Goal: Task Accomplishment & Management: Complete application form

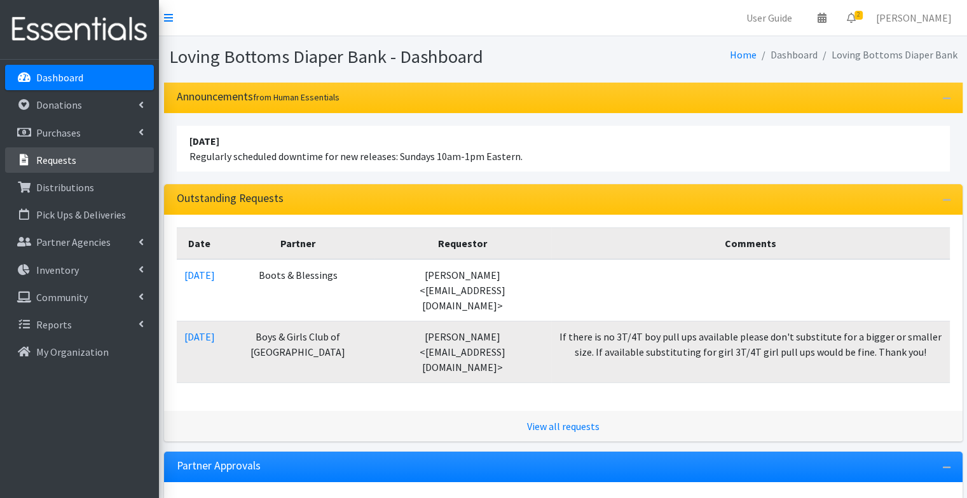
click at [76, 158] on link "Requests" at bounding box center [79, 159] width 149 height 25
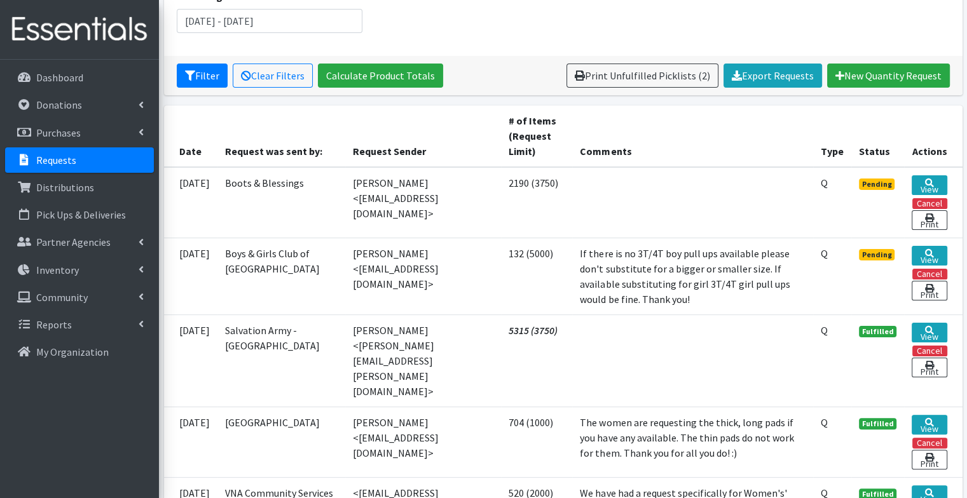
scroll to position [200, 0]
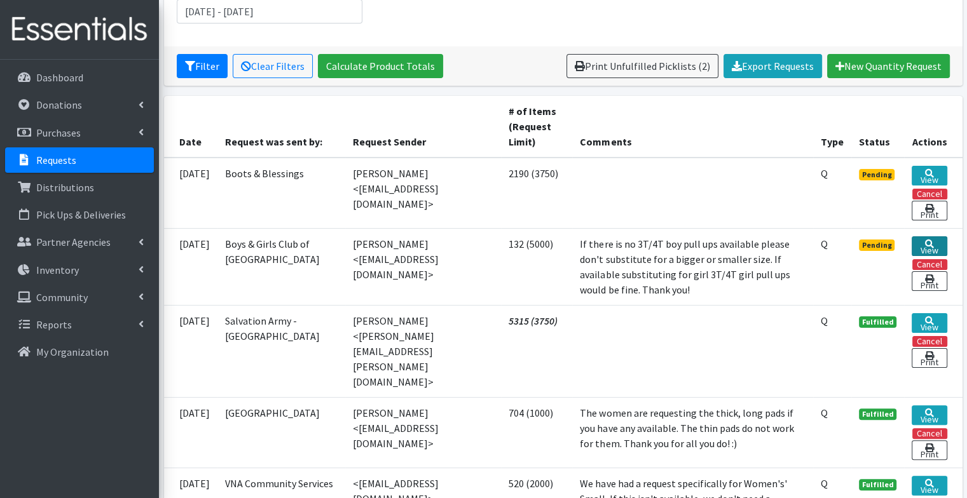
click at [920, 240] on link "View" at bounding box center [929, 247] width 35 height 20
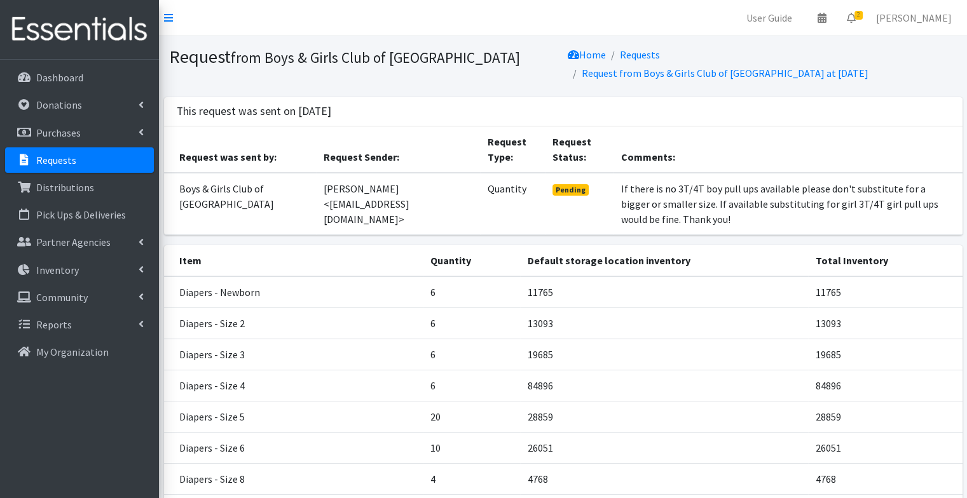
scroll to position [279, 0]
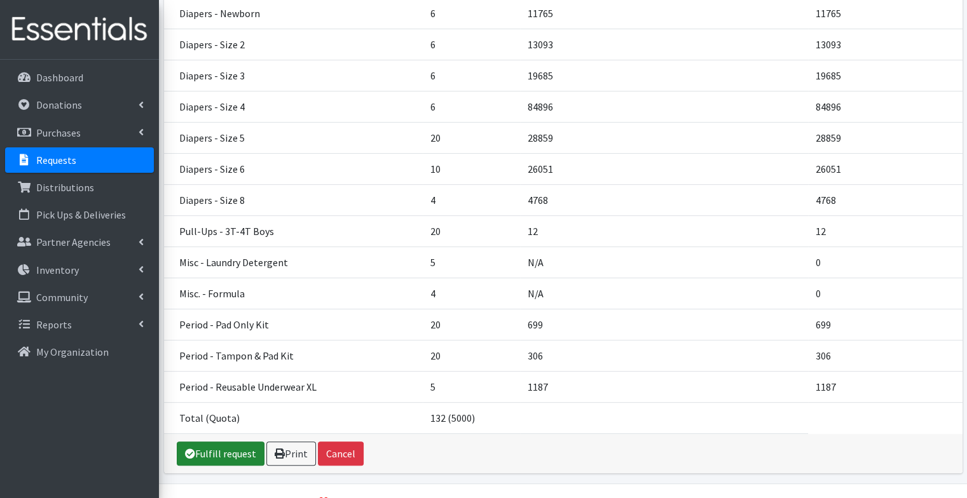
click at [224, 442] on link "Fulfill request" at bounding box center [221, 454] width 88 height 24
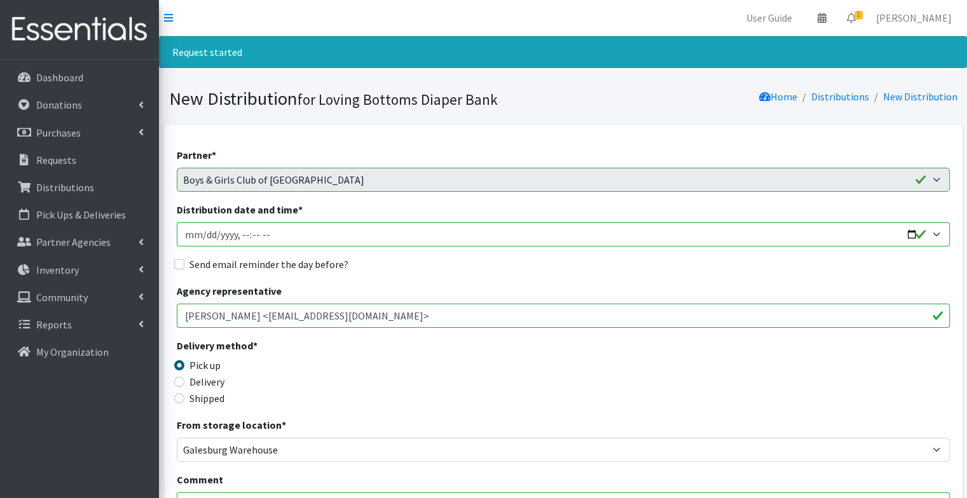
click at [904, 235] on input "Distribution date and time *" at bounding box center [563, 235] width 773 height 24
click at [914, 234] on input "Distribution date and time *" at bounding box center [563, 235] width 773 height 24
type input "2025-09-10T09:02"
click at [320, 270] on label "Send email reminder the day before?" at bounding box center [268, 264] width 159 height 15
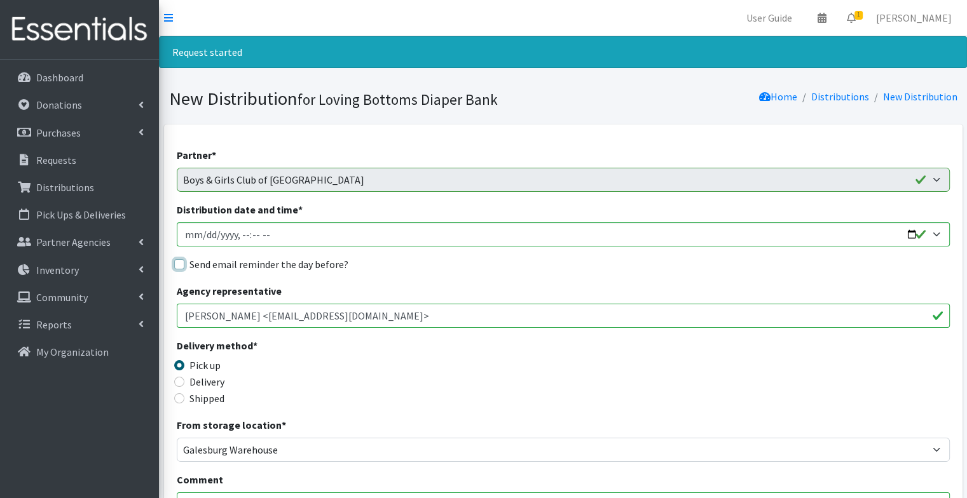
click at [184, 270] on input "Send email reminder the day before?" at bounding box center [179, 264] width 10 height 10
checkbox input "true"
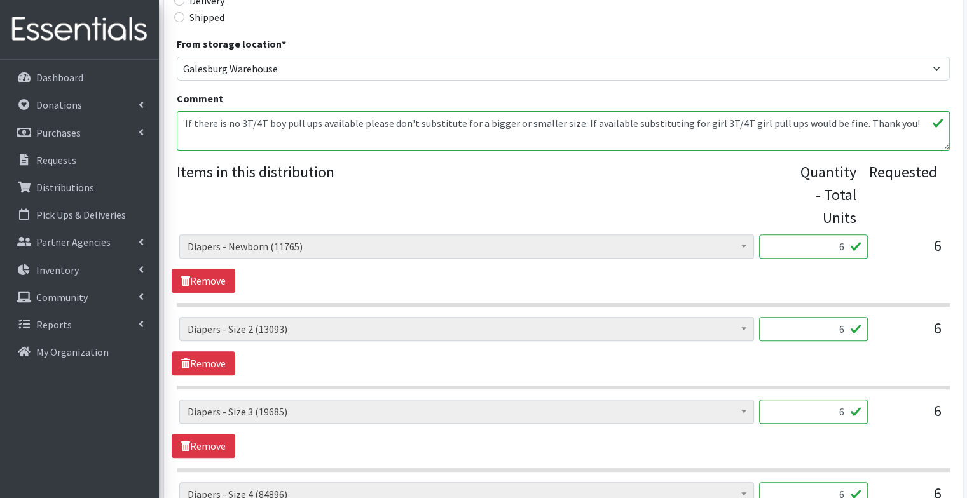
scroll to position [393, 0]
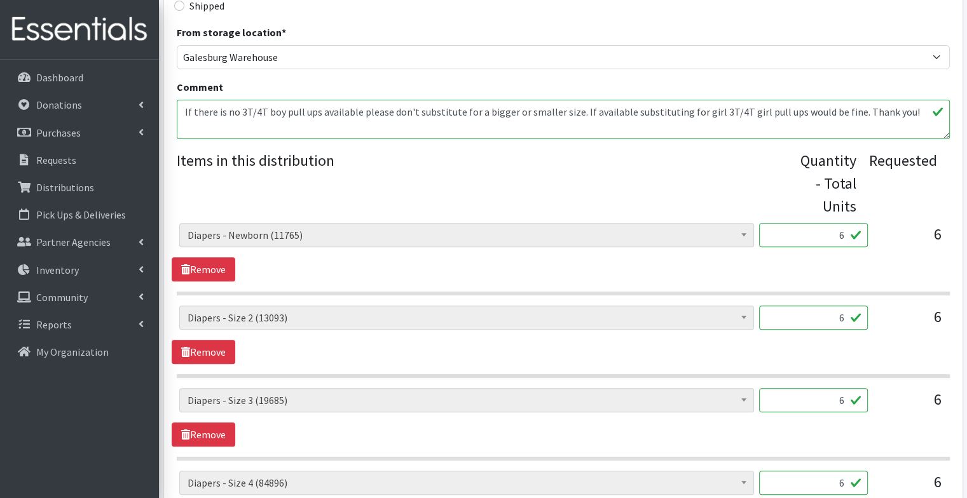
click at [549, 165] on legend "Items in this distribution" at bounding box center [486, 181] width 619 height 64
drag, startPoint x: 833, startPoint y: 231, endPoint x: 949, endPoint y: 264, distance: 119.7
click at [949, 264] on div "Diapers - Newborn (11765) Diapers - Preemie (48) Diapers - Size 1 (124902) Diap…" at bounding box center [563, 252] width 783 height 58
type input "150"
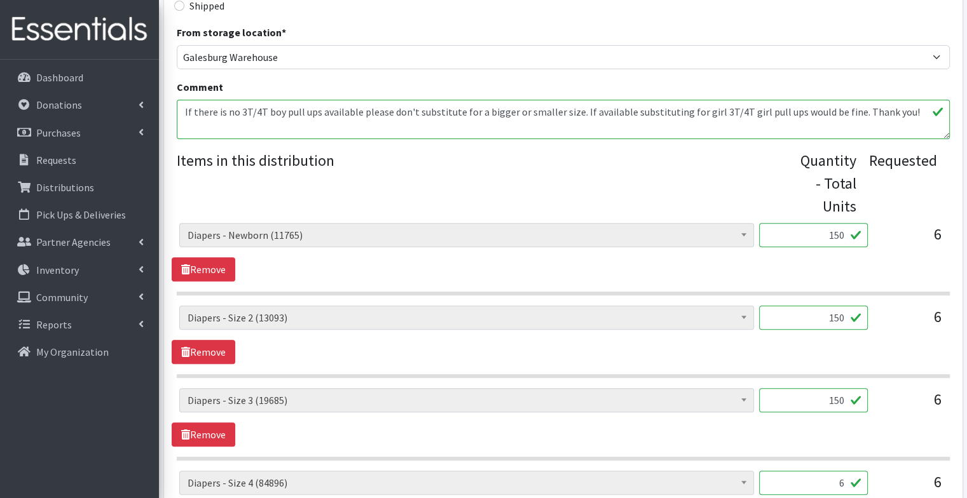
type input "150"
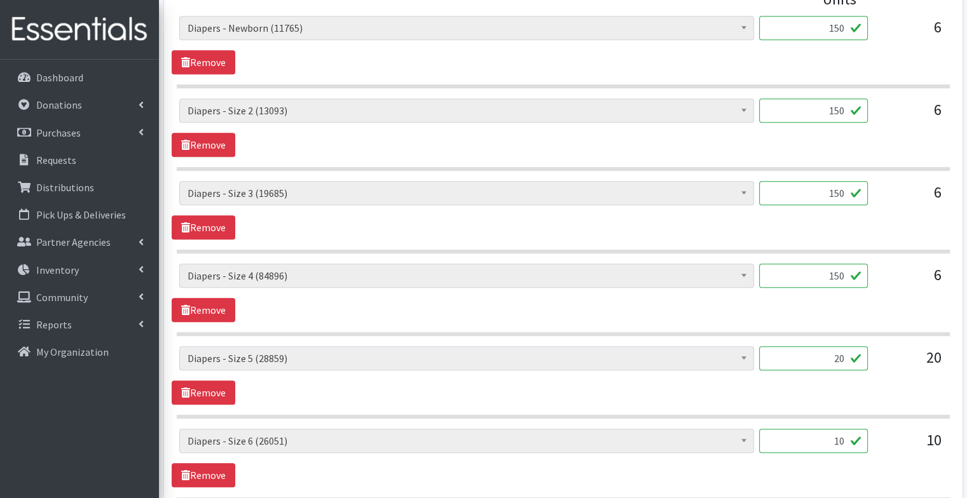
type input "150"
click at [727, 315] on div "Diapers - Newborn (11765) Diapers - Preemie (48) Diapers - Size 1 (124902) Diap…" at bounding box center [563, 293] width 783 height 58
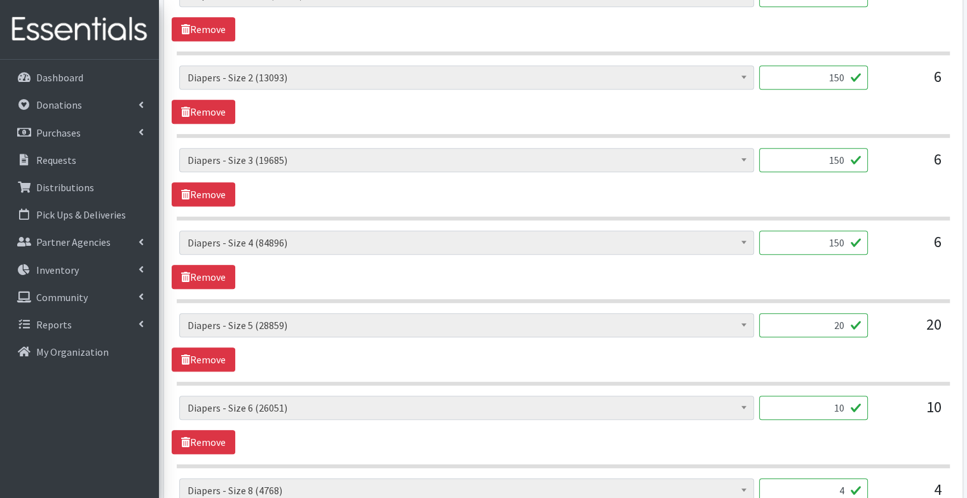
scroll to position [636, 0]
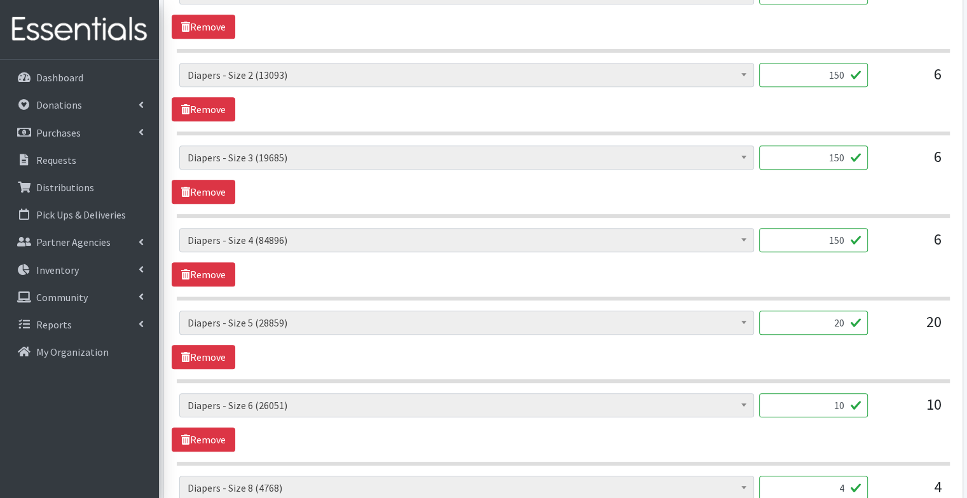
drag, startPoint x: 828, startPoint y: 313, endPoint x: 906, endPoint y: 341, distance: 83.3
click at [906, 341] on div "Diapers - Newborn (11765) Diapers - Preemie (48) Diapers - Size 1 (124902) Diap…" at bounding box center [562, 328] width 767 height 34
type input "500"
type input "250"
type input "100"
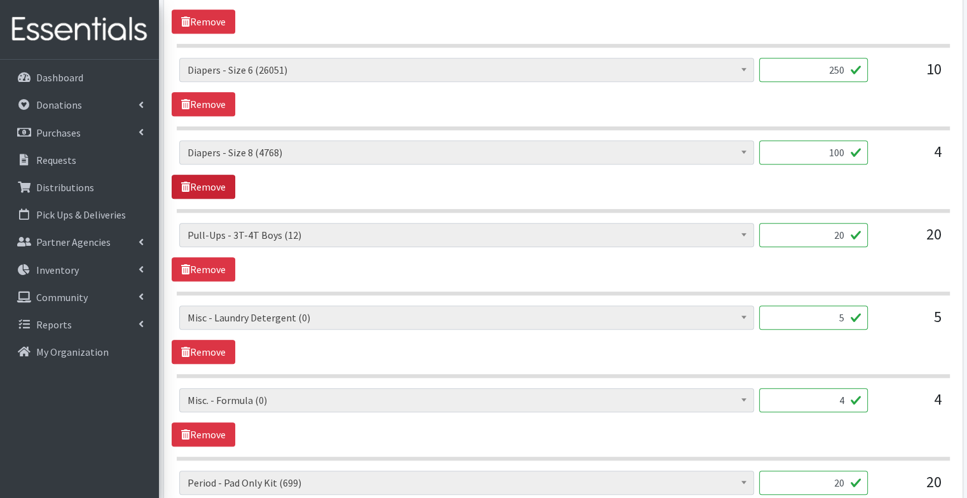
scroll to position [974, 0]
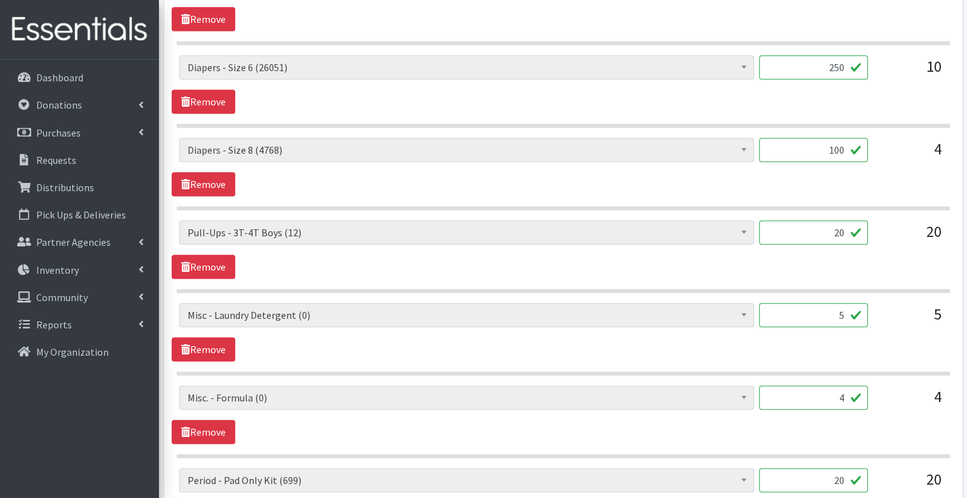
click at [200, 276] on section "Diapers - Newborn (11765) Diapers - Preemie (48) Diapers - Size 1 (124902) Diap…" at bounding box center [563, 257] width 773 height 72
click at [202, 261] on link "Remove" at bounding box center [204, 267] width 64 height 24
click at [203, 264] on link "Remove" at bounding box center [204, 267] width 64 height 24
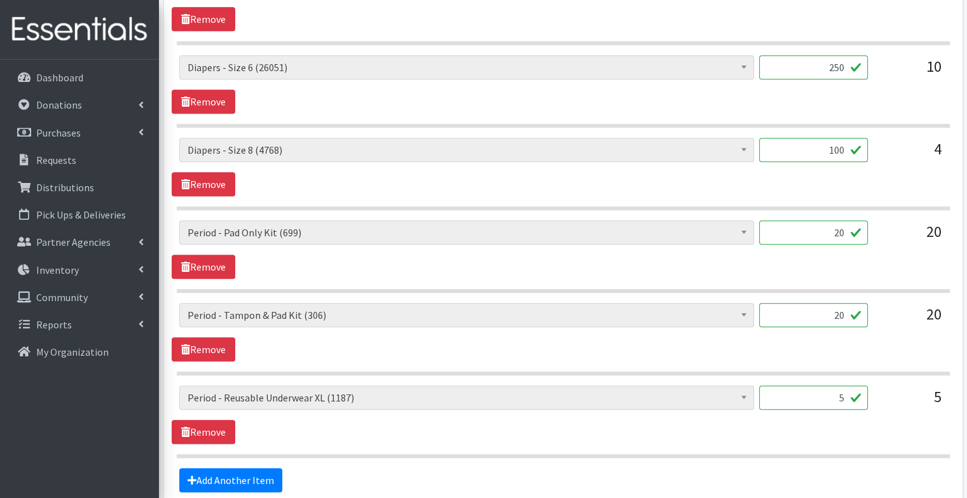
drag, startPoint x: 834, startPoint y: 397, endPoint x: 882, endPoint y: 412, distance: 50.7
click at [882, 412] on div "Diapers - Newborn (11765) Diapers - Preemie (48) Diapers - Size 1 (124902) Diap…" at bounding box center [562, 403] width 767 height 34
type input "8"
click at [882, 412] on div "5" at bounding box center [910, 403] width 64 height 34
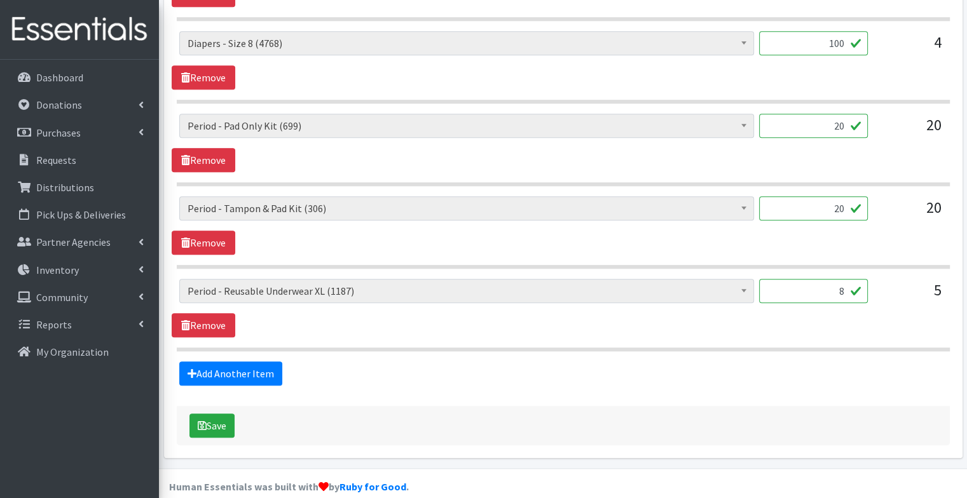
scroll to position [1093, 0]
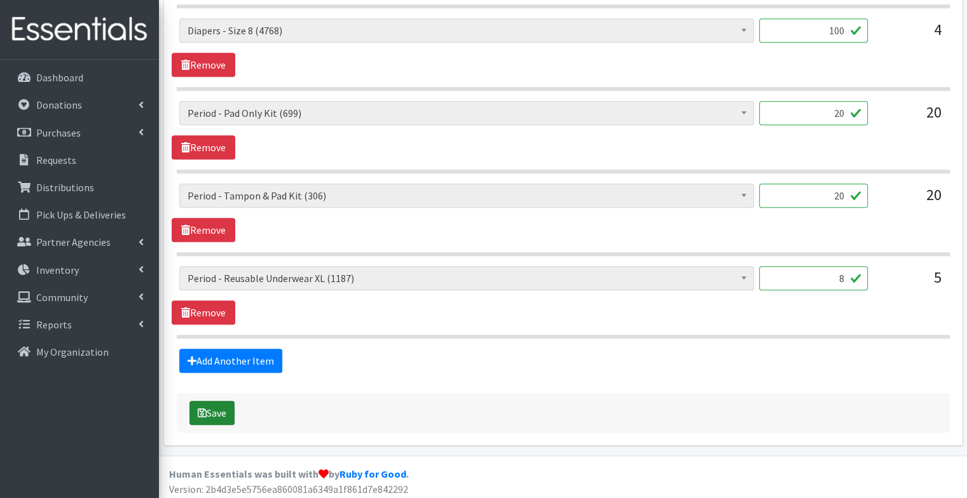
click at [207, 408] on button "Save" at bounding box center [211, 413] width 45 height 24
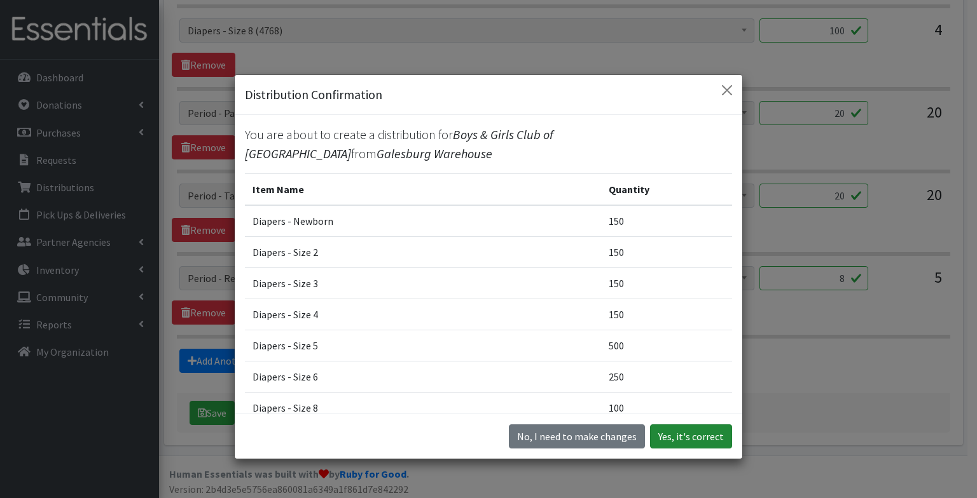
click at [669, 434] on button "Yes, it's correct" at bounding box center [691, 437] width 82 height 24
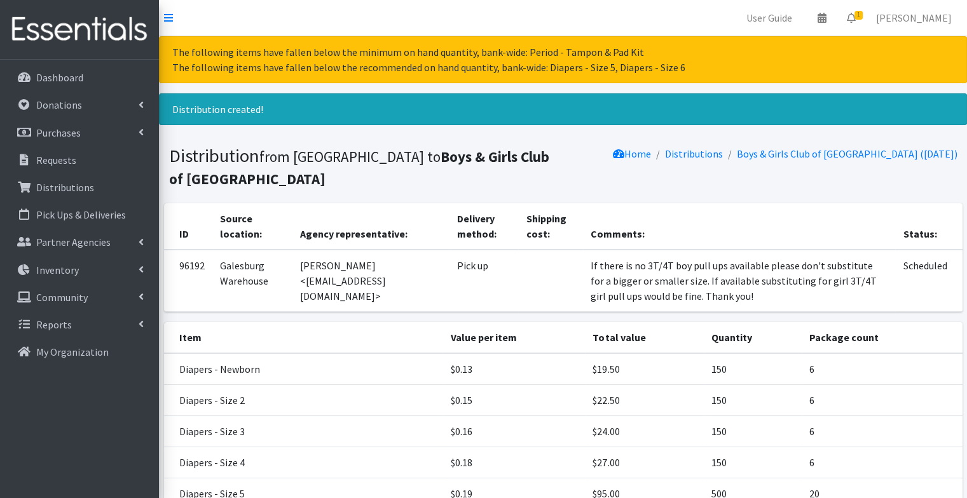
scroll to position [292, 0]
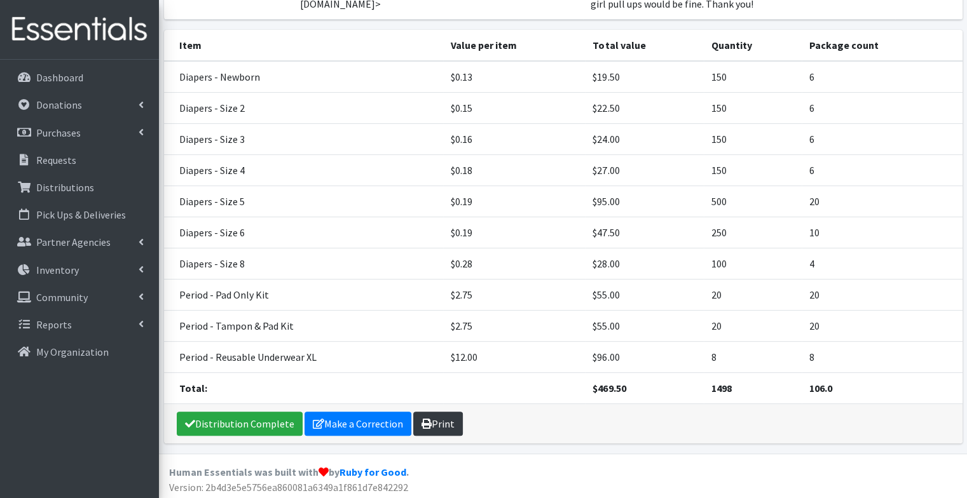
click at [440, 417] on link "Print" at bounding box center [438, 424] width 50 height 24
click at [72, 77] on p "Dashboard" at bounding box center [59, 77] width 47 height 13
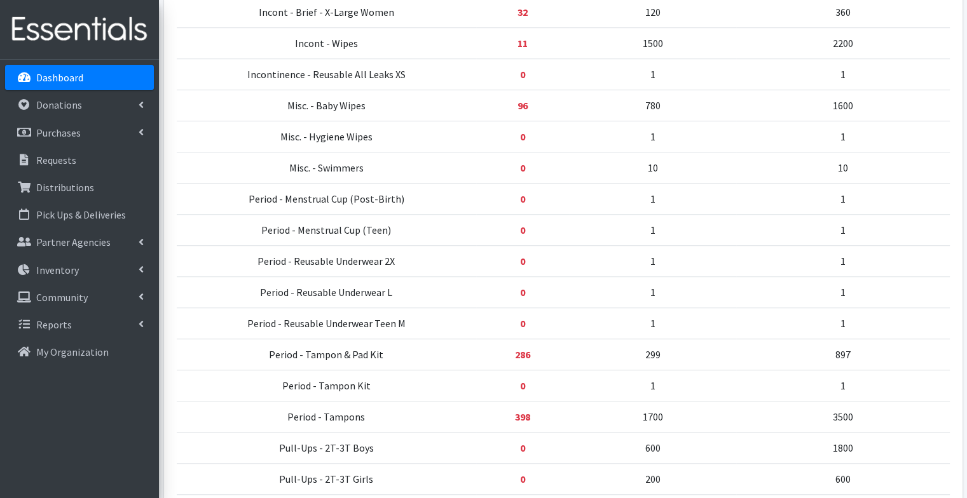
scroll to position [1111, 0]
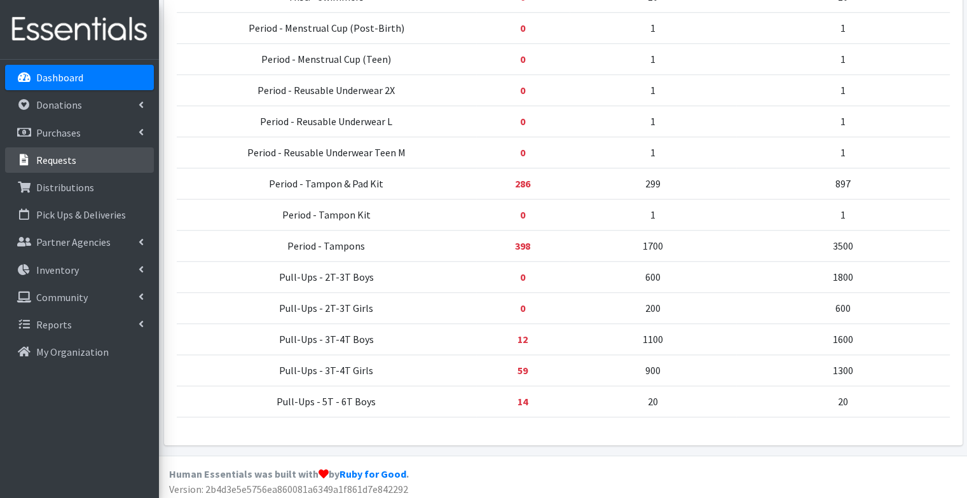
click at [105, 154] on link "Requests" at bounding box center [79, 159] width 149 height 25
